Goal: Task Accomplishment & Management: Manage account settings

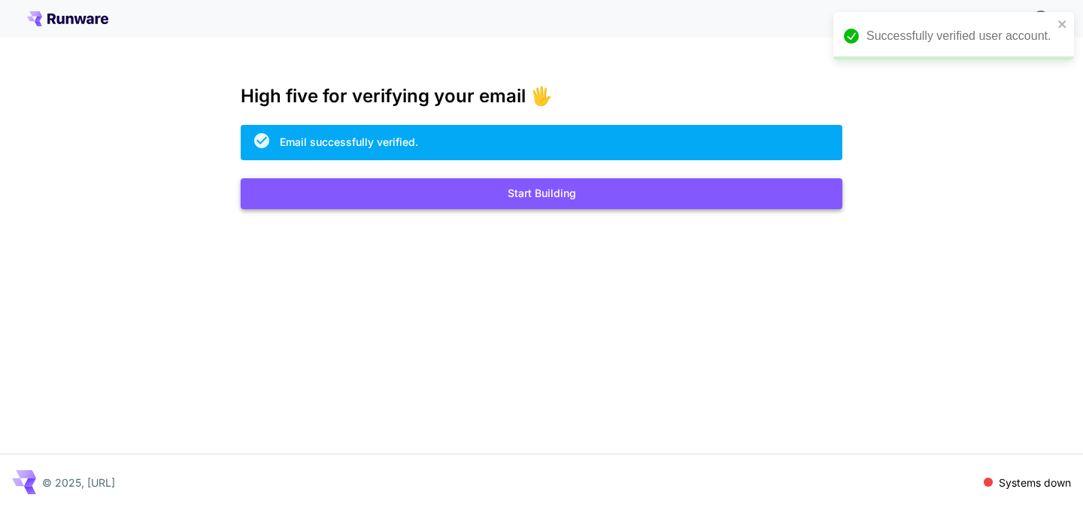
click at [458, 183] on button "Start Building" at bounding box center [542, 193] width 602 height 31
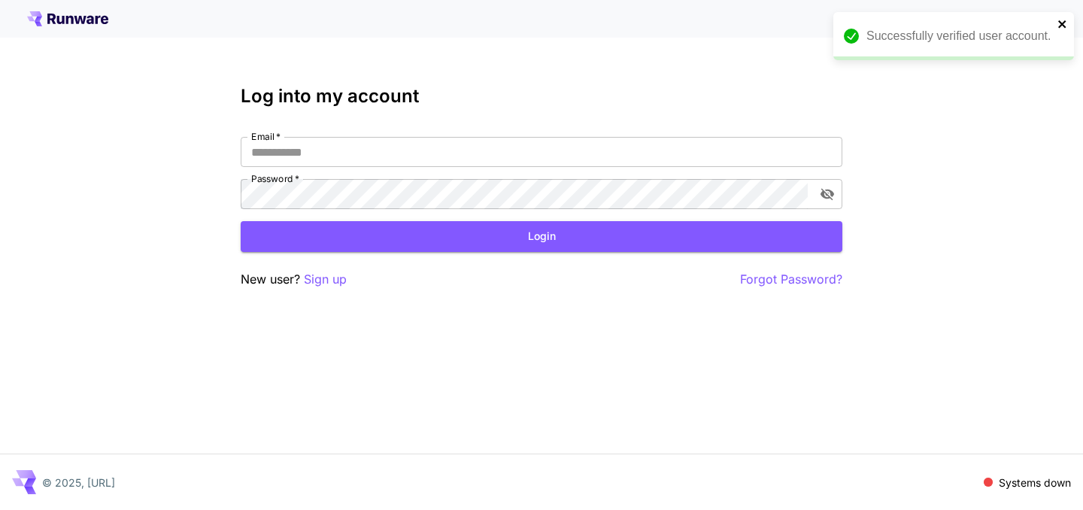
click at [1058, 20] on icon "close" at bounding box center [1062, 24] width 8 height 8
click at [363, 168] on div "Email   * Email   * Password   * Password   *" at bounding box center [542, 173] width 602 height 72
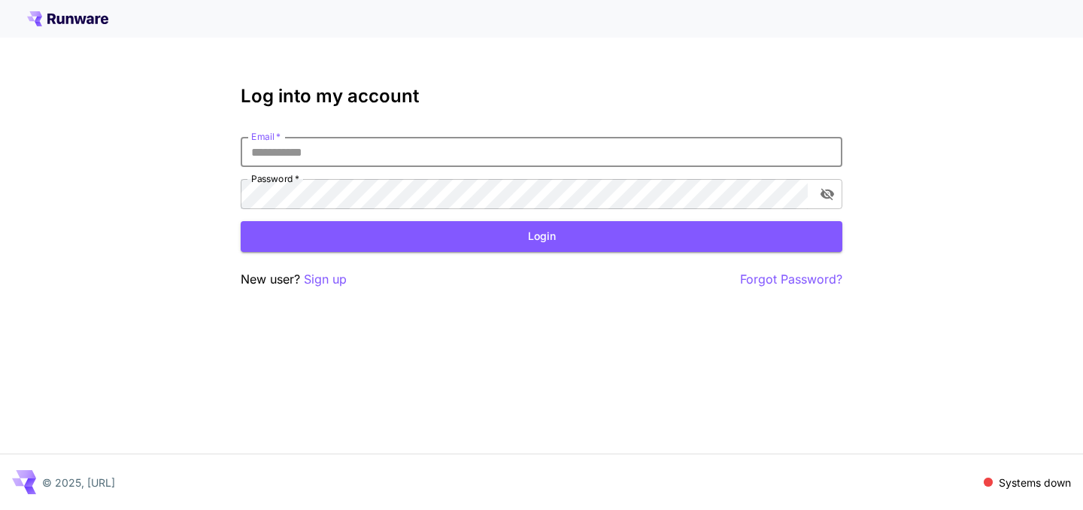
click at [338, 155] on input "Email   *" at bounding box center [542, 152] width 602 height 30
type input "**********"
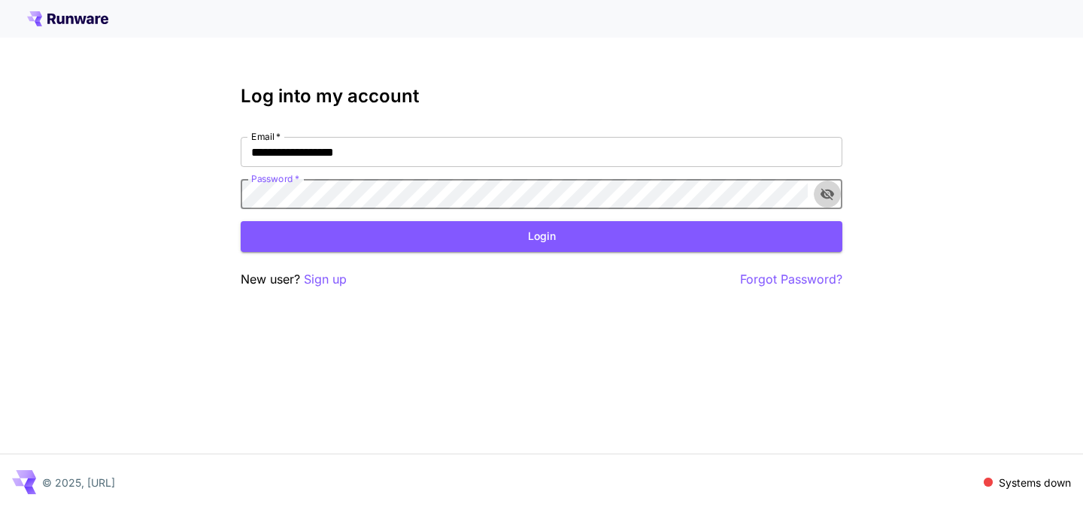
click at [825, 198] on icon "toggle password visibility" at bounding box center [828, 195] width 14 height 12
click at [335, 210] on form "**********" at bounding box center [542, 194] width 602 height 115
click at [1029, 489] on p "Systems down" at bounding box center [1035, 483] width 72 height 16
click at [990, 482] on span at bounding box center [988, 482] width 9 height 9
click at [1036, 486] on p "Systems down" at bounding box center [1035, 483] width 72 height 16
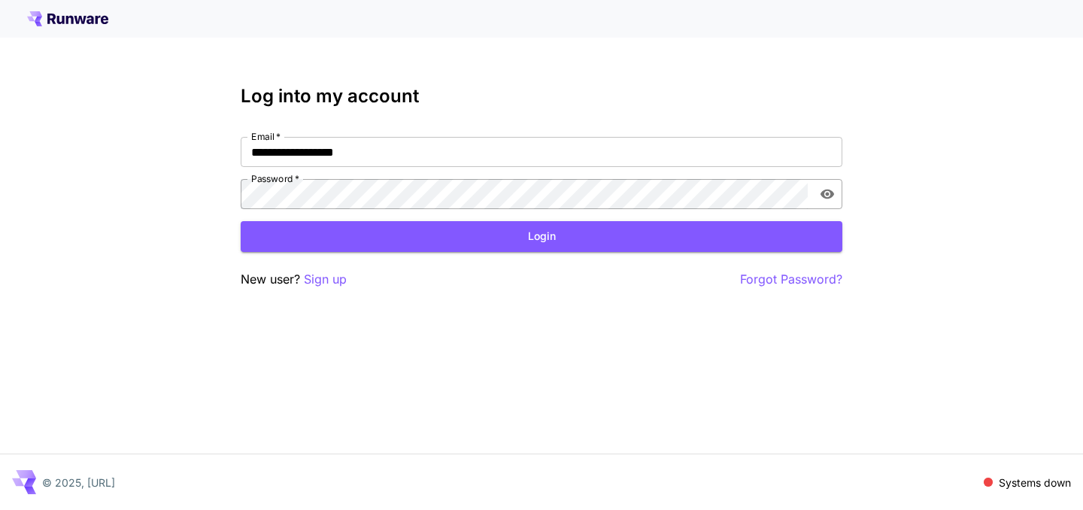
click at [88, 20] on icon at bounding box center [90, 20] width 8 height 8
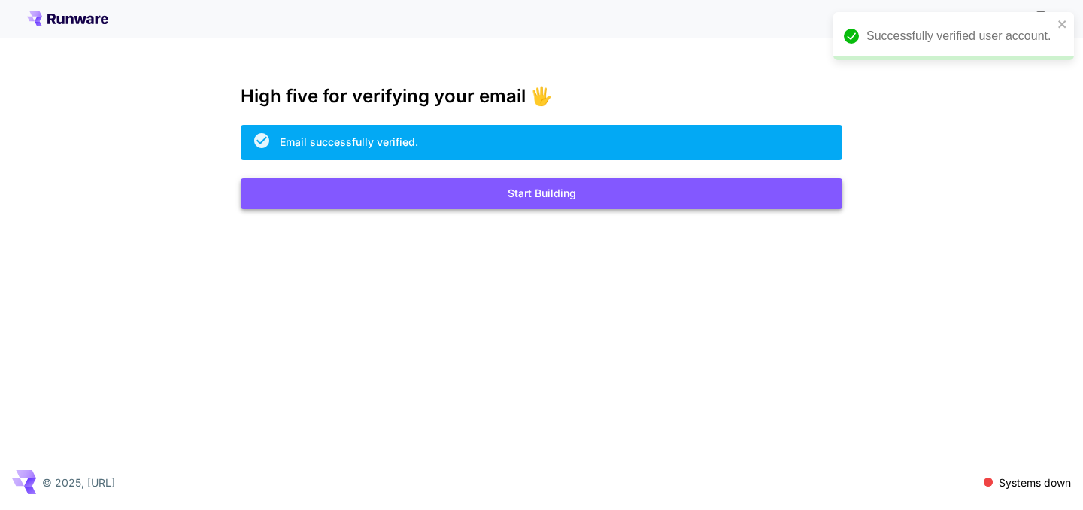
click at [551, 201] on button "Start Building" at bounding box center [542, 193] width 602 height 31
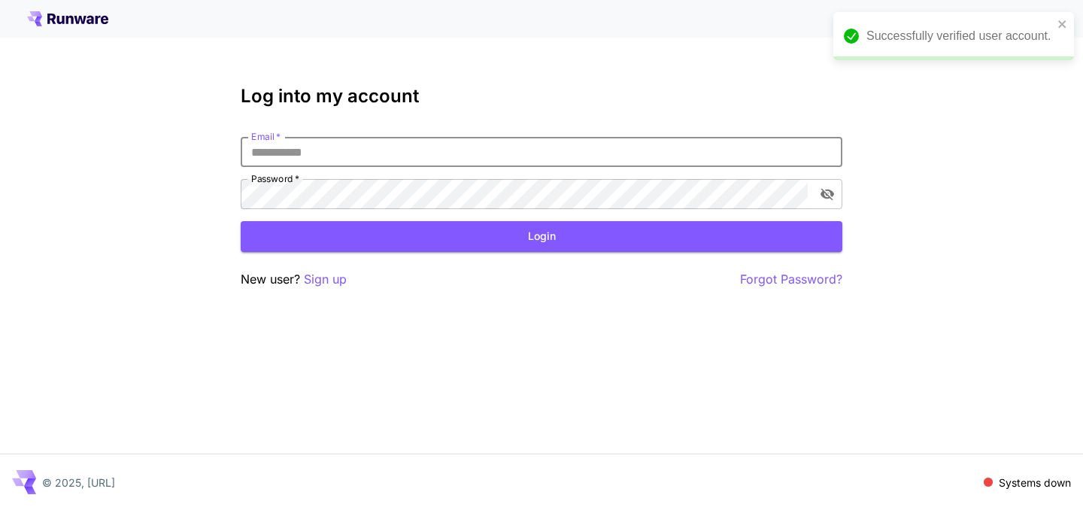
click at [406, 160] on input "Email   *" at bounding box center [542, 152] width 602 height 30
type input "**********"
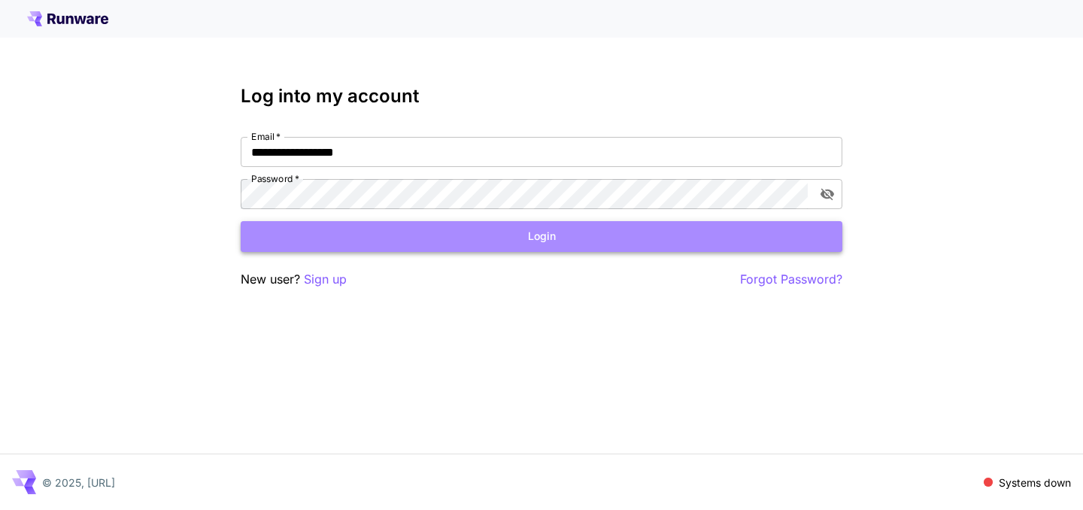
click at [540, 232] on button "Login" at bounding box center [542, 236] width 602 height 31
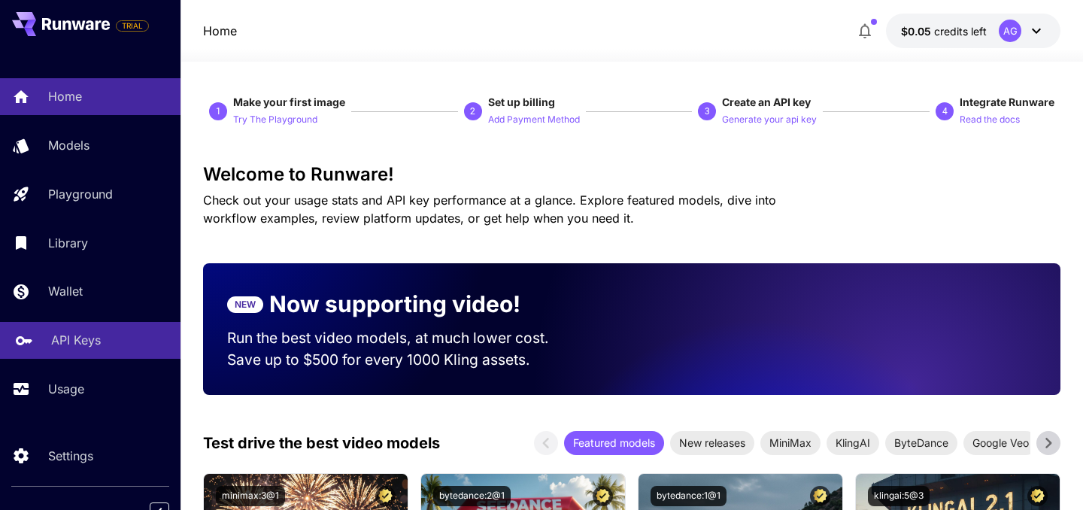
click at [80, 334] on p "API Keys" at bounding box center [76, 340] width 50 height 18
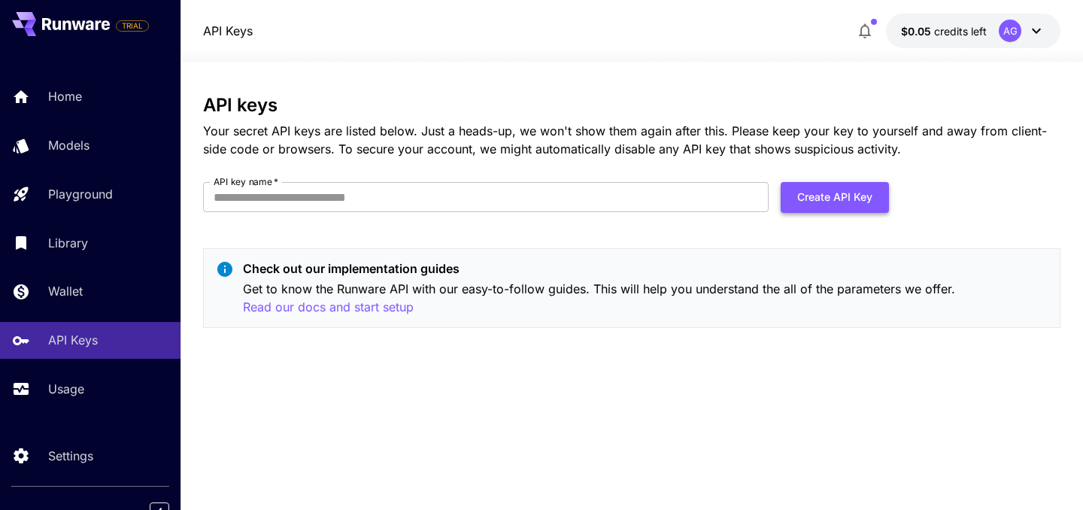
click at [812, 191] on button "Create API Key" at bounding box center [835, 197] width 108 height 31
click at [283, 201] on input "API key name   *" at bounding box center [486, 197] width 566 height 30
type input "**********"
click at [797, 205] on button "Create API Key" at bounding box center [835, 197] width 108 height 31
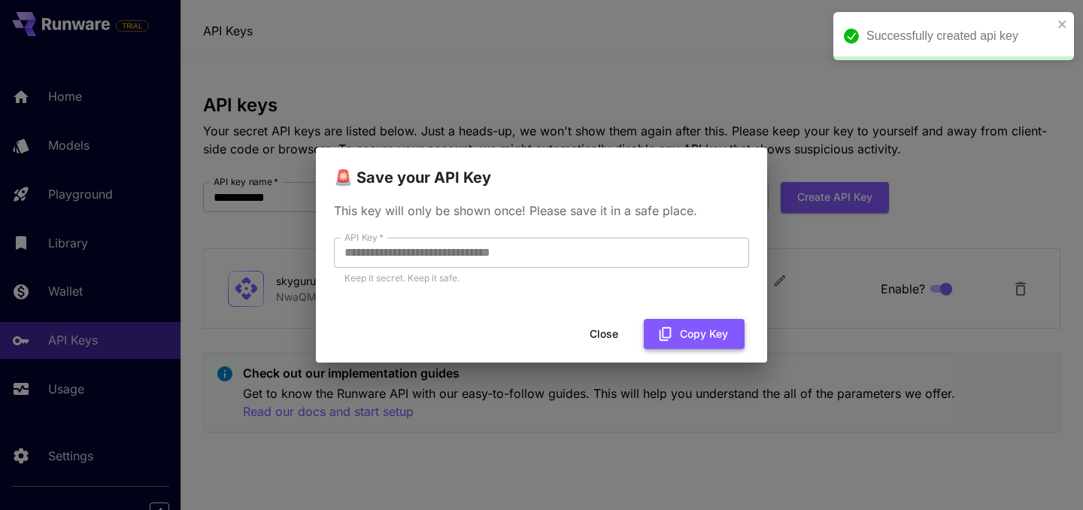
click at [686, 341] on button "Copy Key" at bounding box center [694, 334] width 101 height 31
